Goal: Task Accomplishment & Management: Use online tool/utility

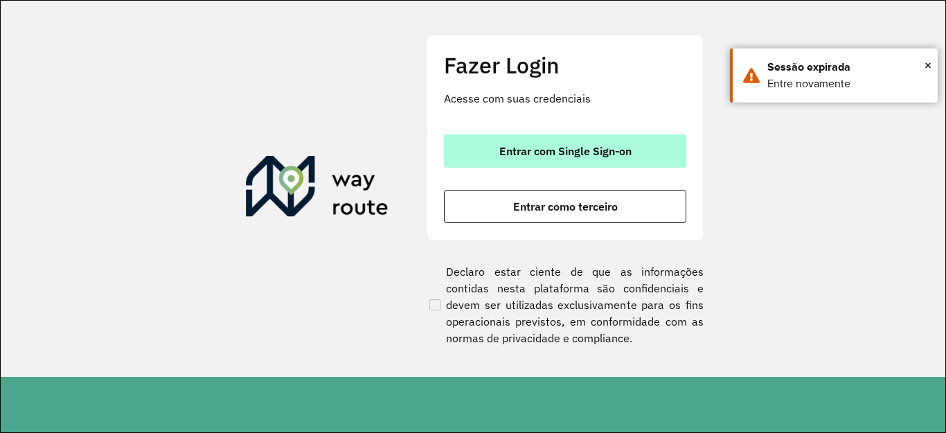
click at [515, 150] on span "Entrar com Single Sign-on" at bounding box center [565, 150] width 132 height 11
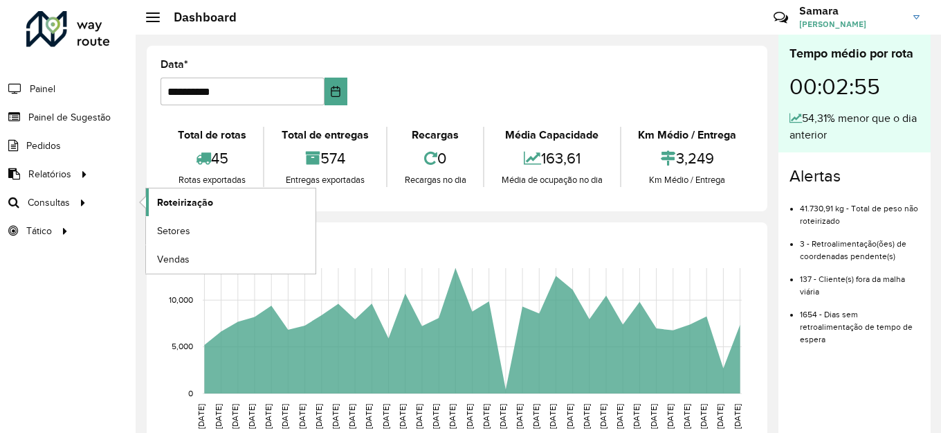
click at [201, 199] on span "Roteirização" at bounding box center [185, 202] width 56 height 15
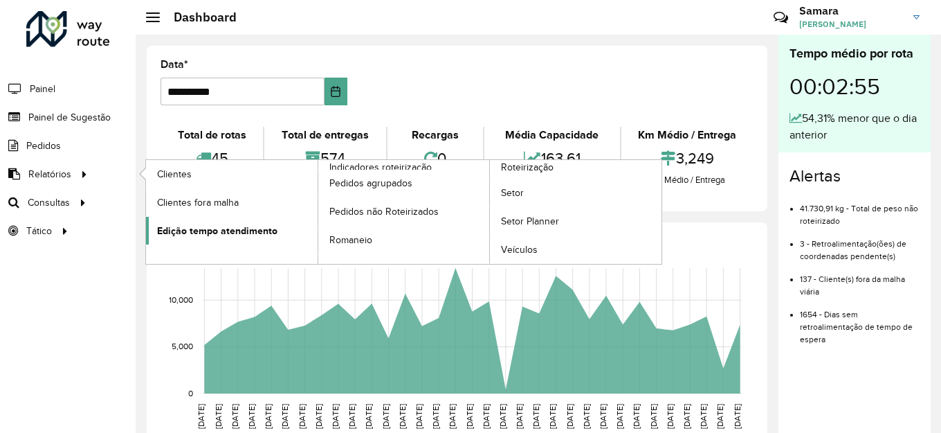
click at [235, 231] on span "Edição tempo atendimento" at bounding box center [217, 231] width 120 height 15
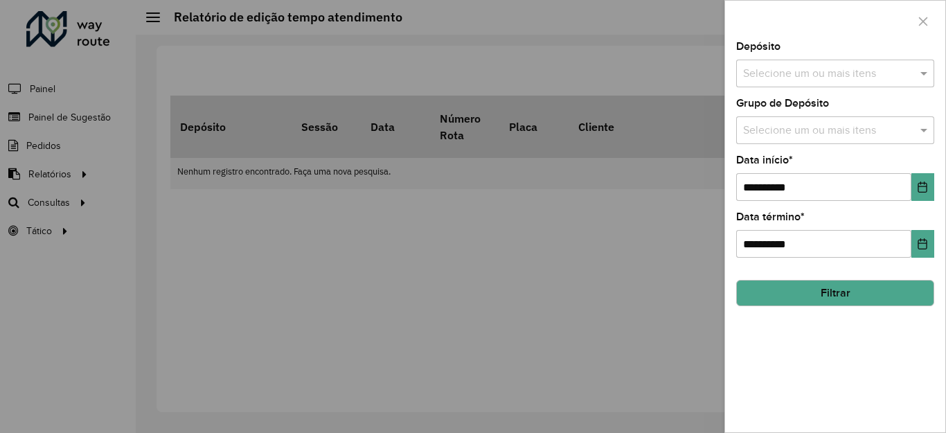
click at [827, 75] on input "text" at bounding box center [827, 74] width 177 height 17
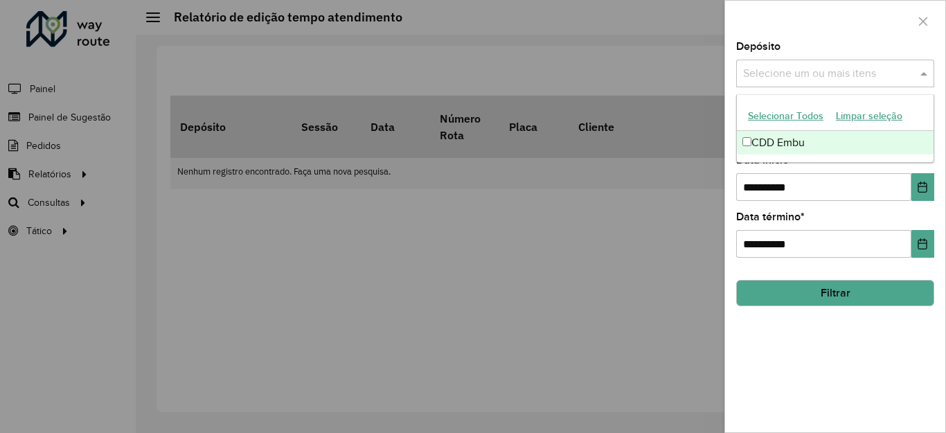
click at [792, 143] on div "CDD Embu" at bounding box center [835, 143] width 197 height 24
click at [906, 168] on div "**********" at bounding box center [835, 178] width 198 height 46
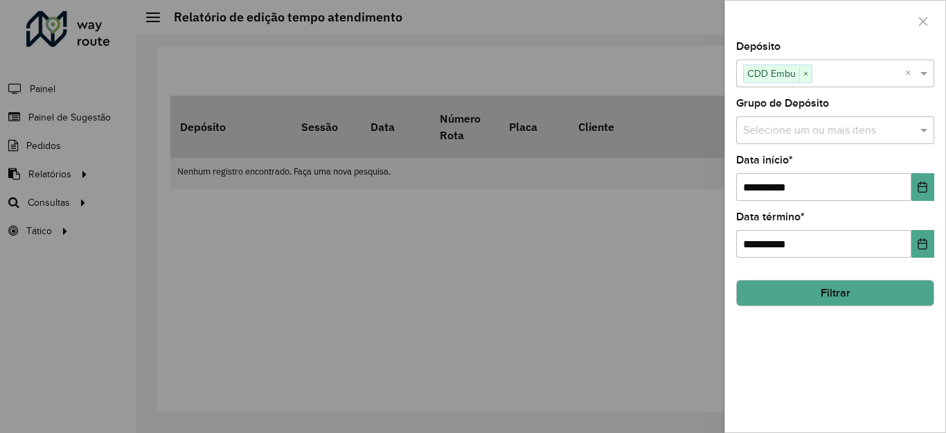
click at [845, 127] on input "text" at bounding box center [827, 131] width 177 height 17
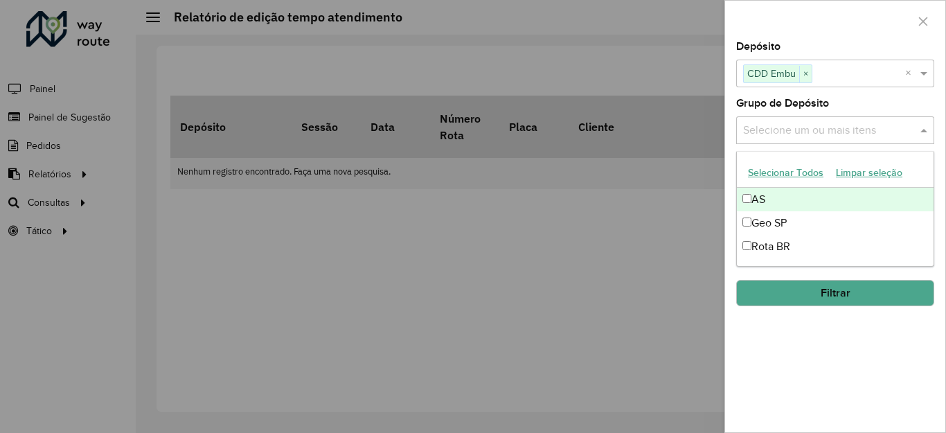
click at [786, 176] on button "Selecionar Todos" at bounding box center [785, 172] width 88 height 21
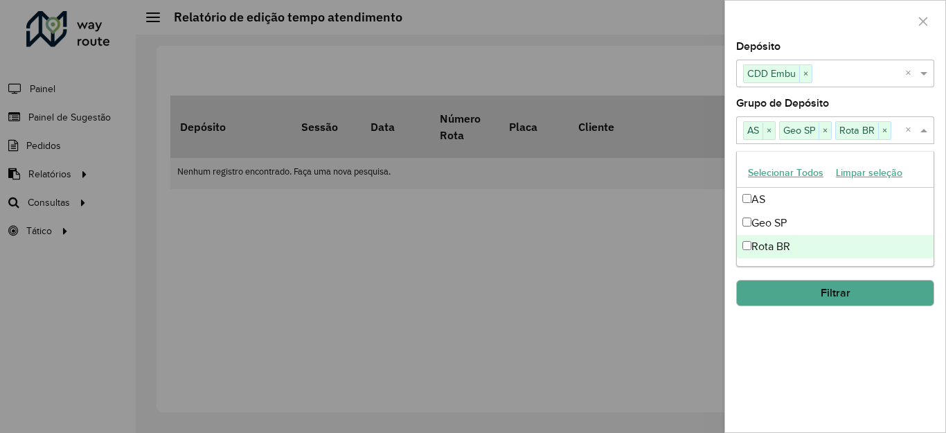
click at [865, 329] on div "**********" at bounding box center [835, 237] width 220 height 390
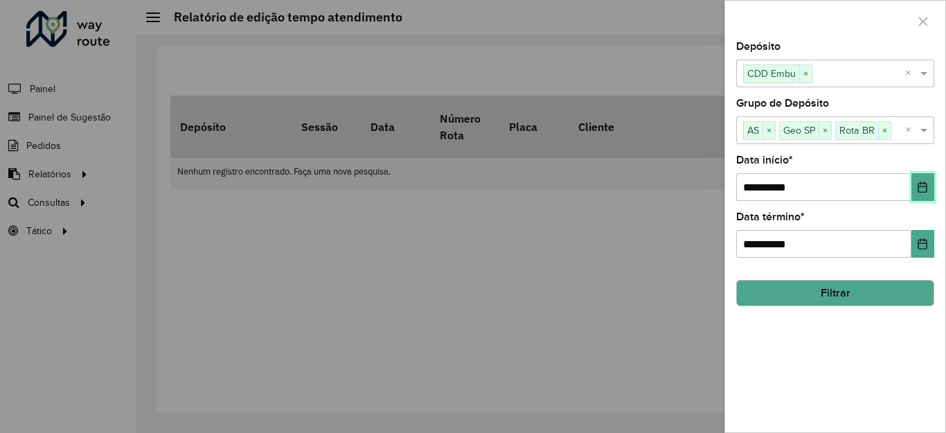
click at [925, 186] on icon "Choose Date" at bounding box center [922, 186] width 9 height 11
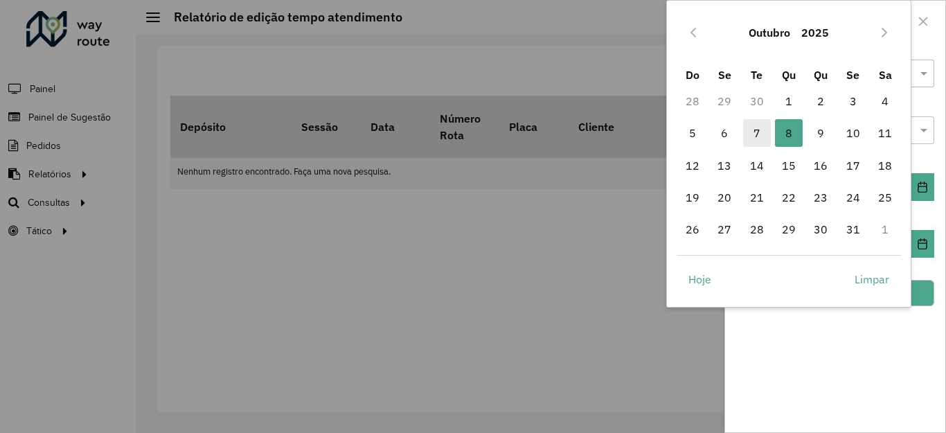
click at [751, 133] on span "7" at bounding box center [757, 133] width 28 height 28
type input "**********"
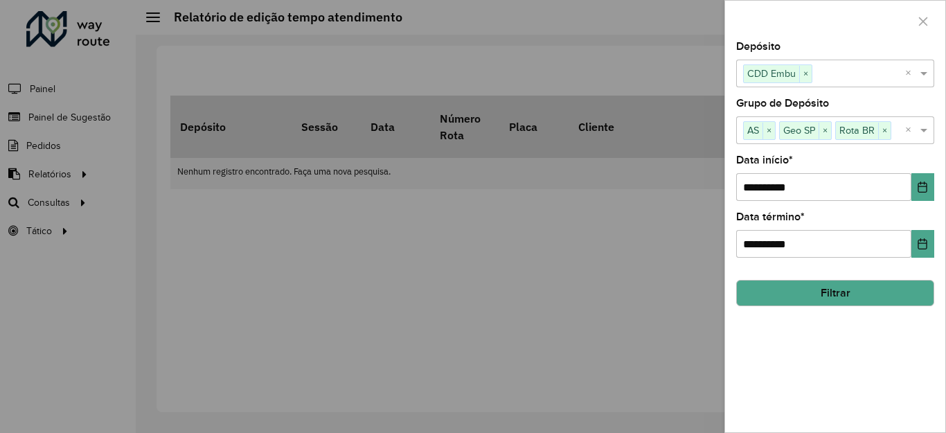
click at [840, 290] on button "Filtrar" at bounding box center [835, 293] width 198 height 26
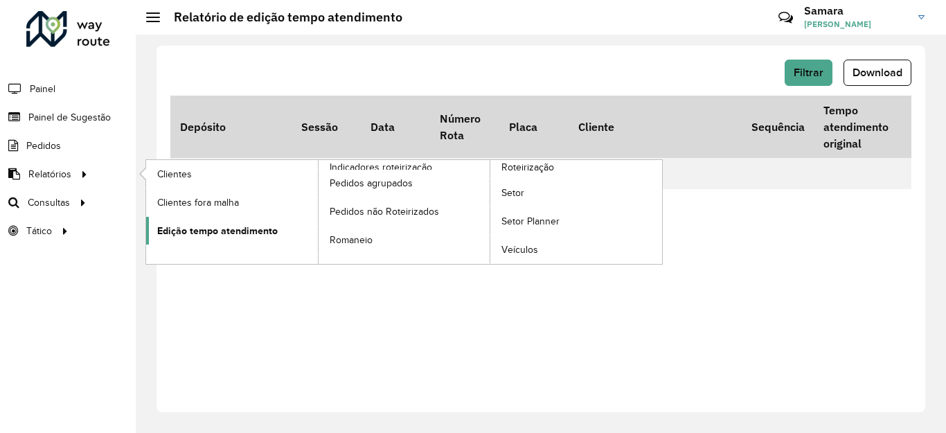
click at [246, 226] on span "Edição tempo atendimento" at bounding box center [217, 231] width 120 height 15
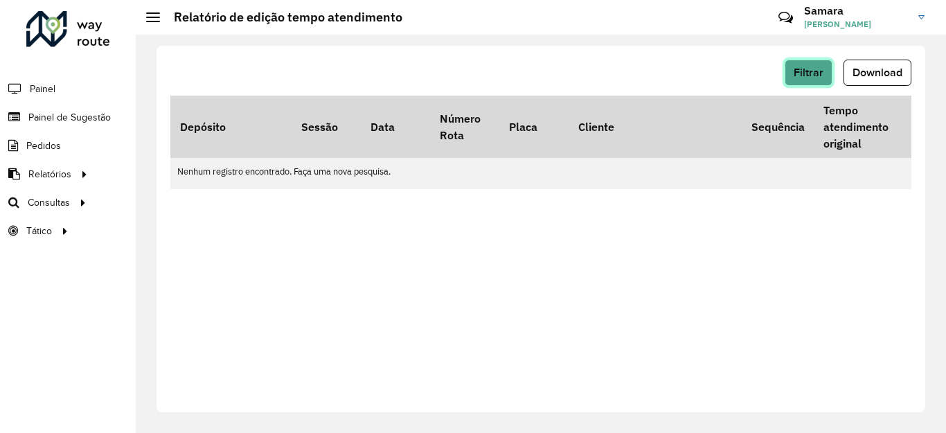
click at [817, 71] on span "Filtrar" at bounding box center [808, 72] width 30 height 12
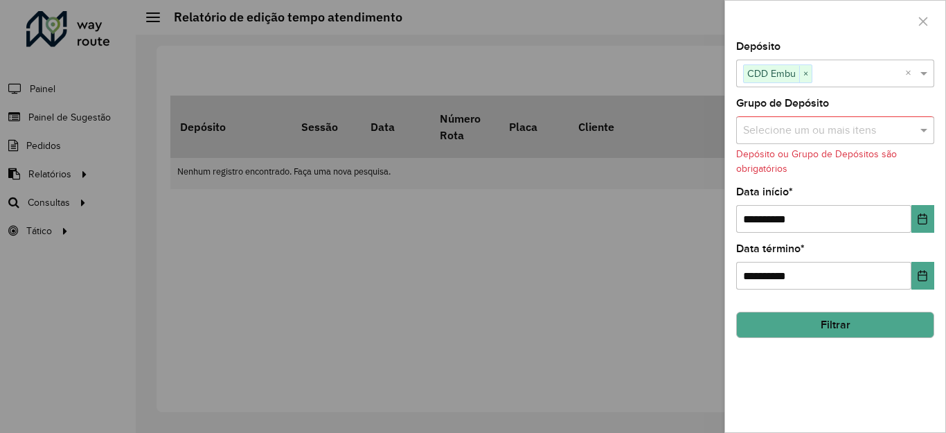
click at [861, 133] on input "text" at bounding box center [827, 131] width 177 height 17
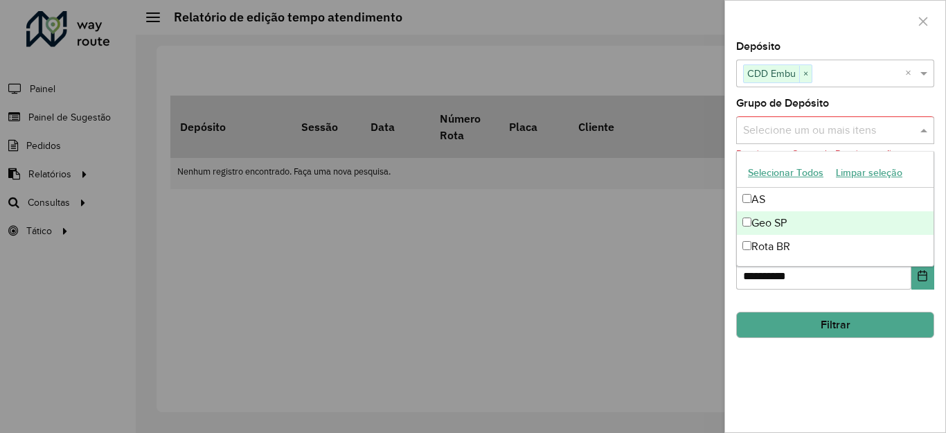
click at [794, 220] on div "Geo SP" at bounding box center [835, 223] width 197 height 24
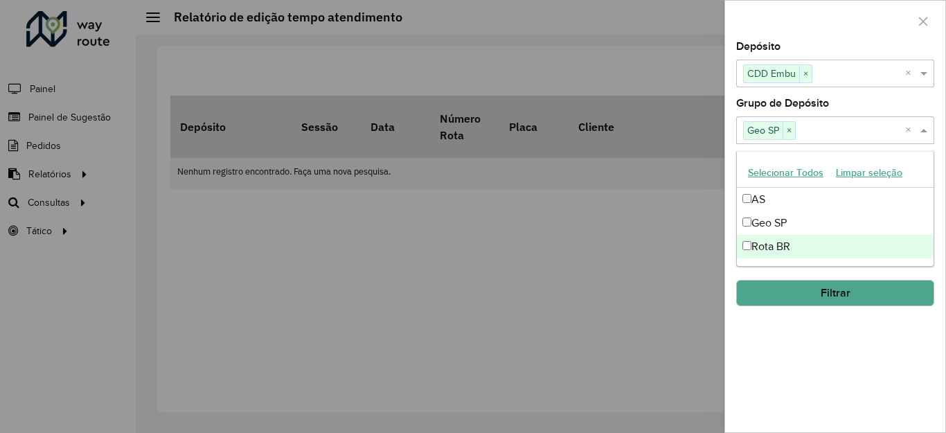
click at [842, 289] on button "Filtrar" at bounding box center [835, 293] width 198 height 26
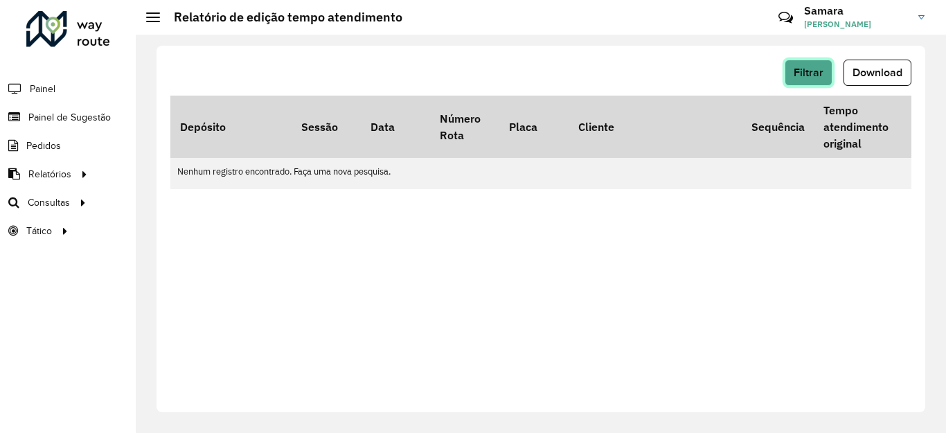
click at [820, 78] on button "Filtrar" at bounding box center [808, 73] width 48 height 26
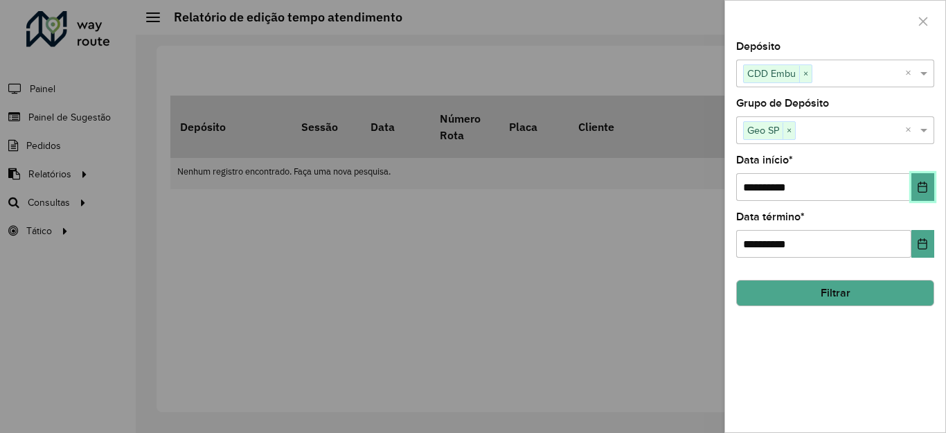
click at [916, 195] on button "Choose Date" at bounding box center [922, 187] width 23 height 28
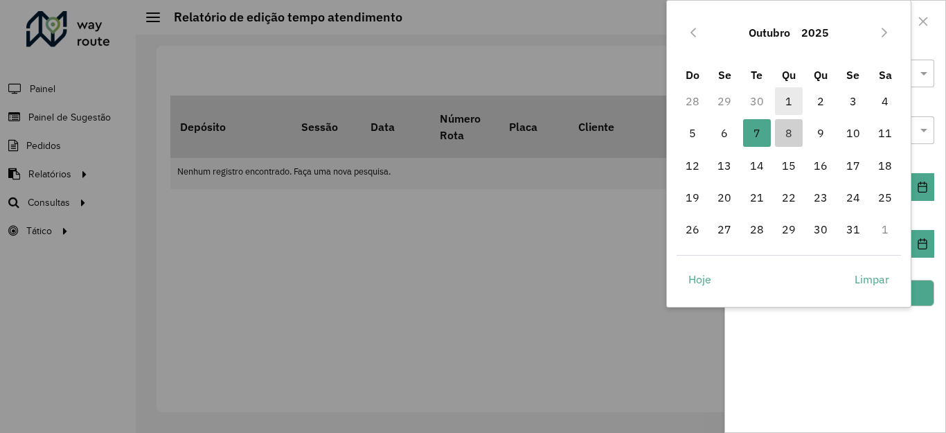
click at [785, 96] on span "1" at bounding box center [789, 101] width 28 height 28
type input "**********"
click at [785, 96] on span "1" at bounding box center [789, 101] width 28 height 28
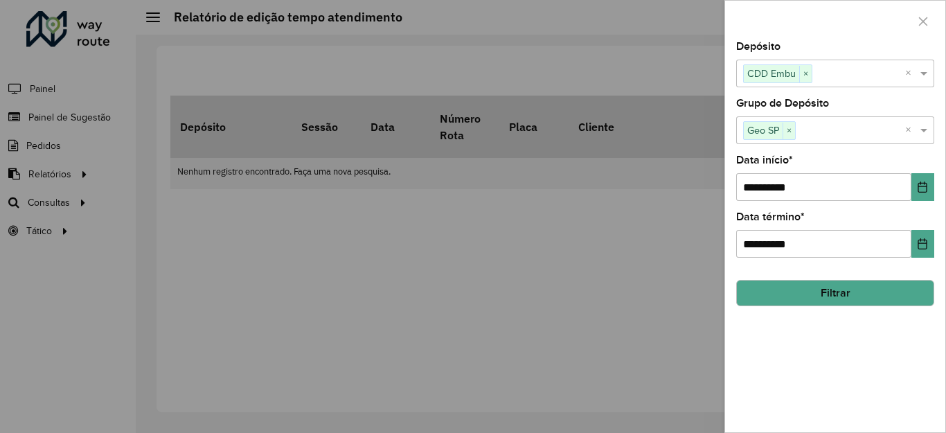
click at [857, 299] on button "Filtrar" at bounding box center [835, 293] width 198 height 26
